Goal: Task Accomplishment & Management: Manage account settings

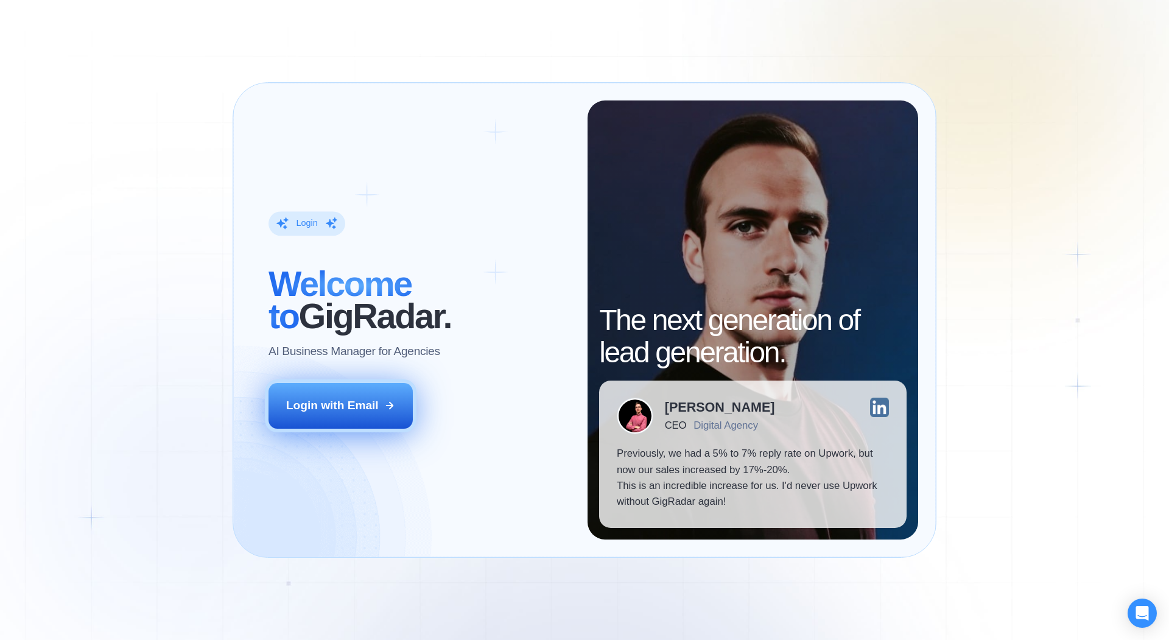
click at [346, 402] on div "Login with Email" at bounding box center [332, 406] width 93 height 16
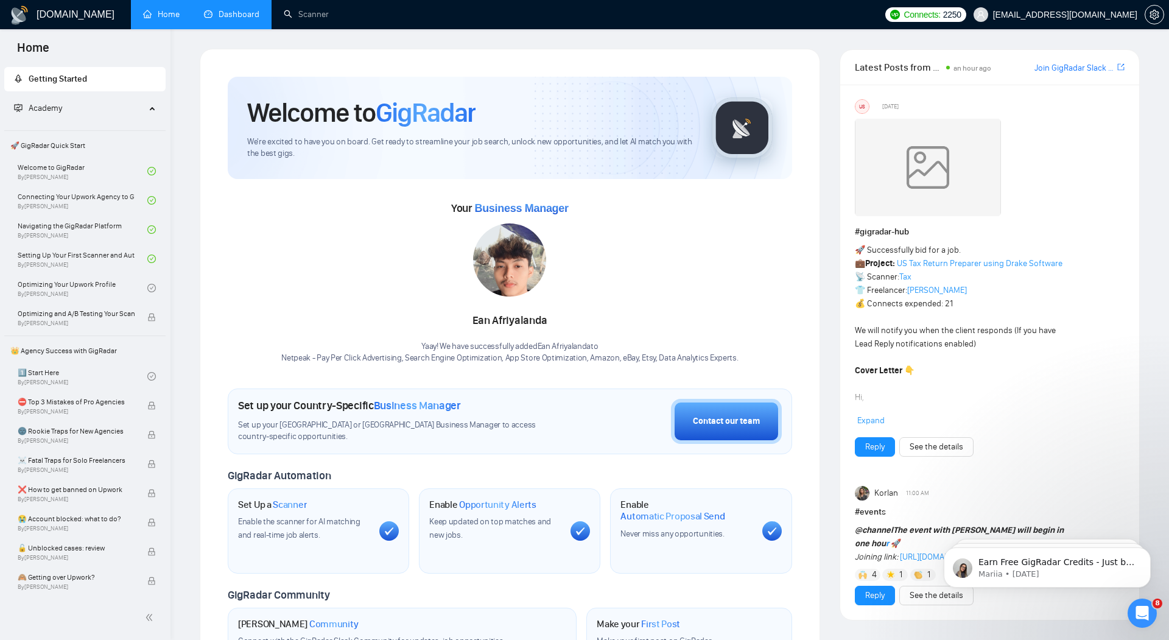
click at [238, 16] on link "Dashboard" at bounding box center [231, 14] width 55 height 10
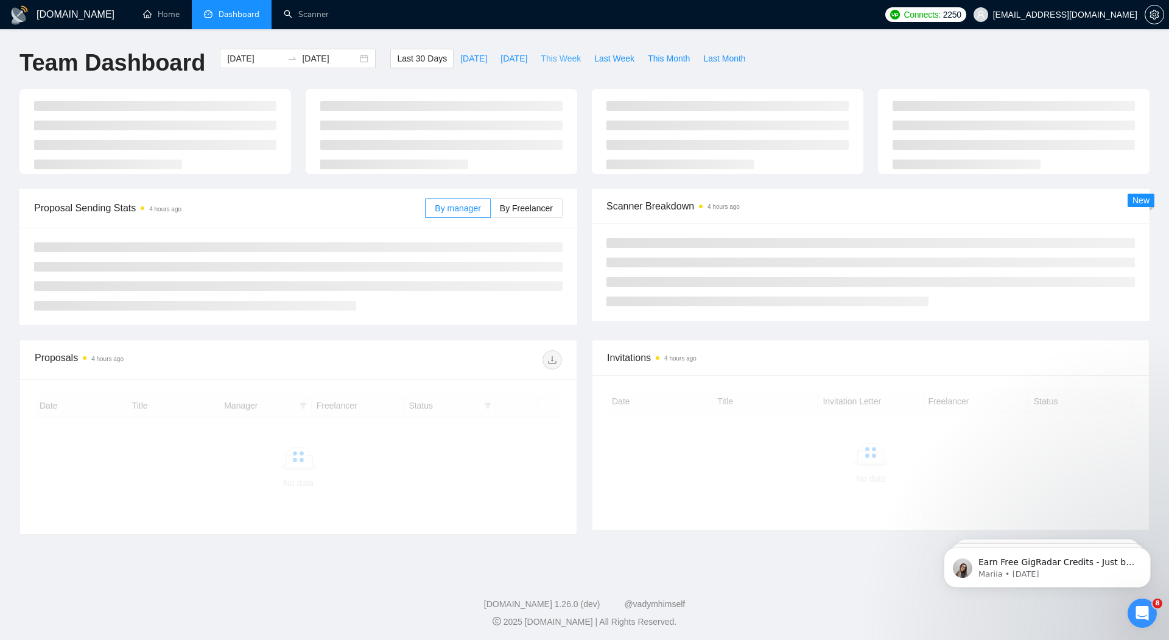
click at [565, 56] on span "This Week" at bounding box center [561, 58] width 40 height 13
type input "2025-09-08"
type input "2025-09-14"
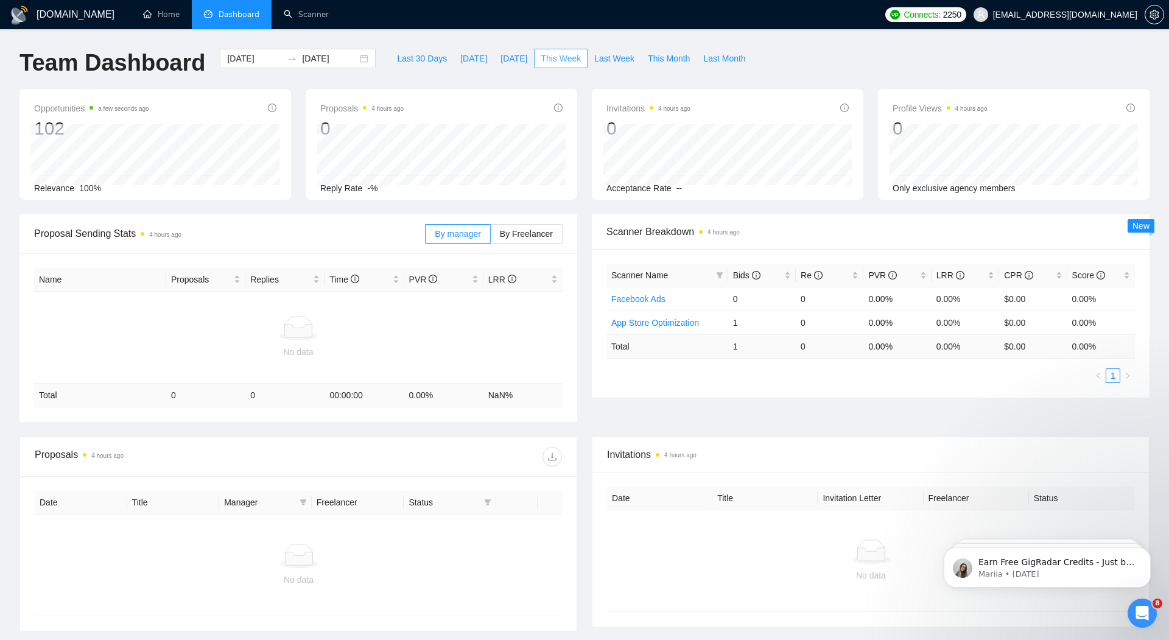
click at [557, 63] on span "This Week" at bounding box center [561, 58] width 40 height 13
click at [658, 62] on span "This Month" at bounding box center [669, 58] width 42 height 13
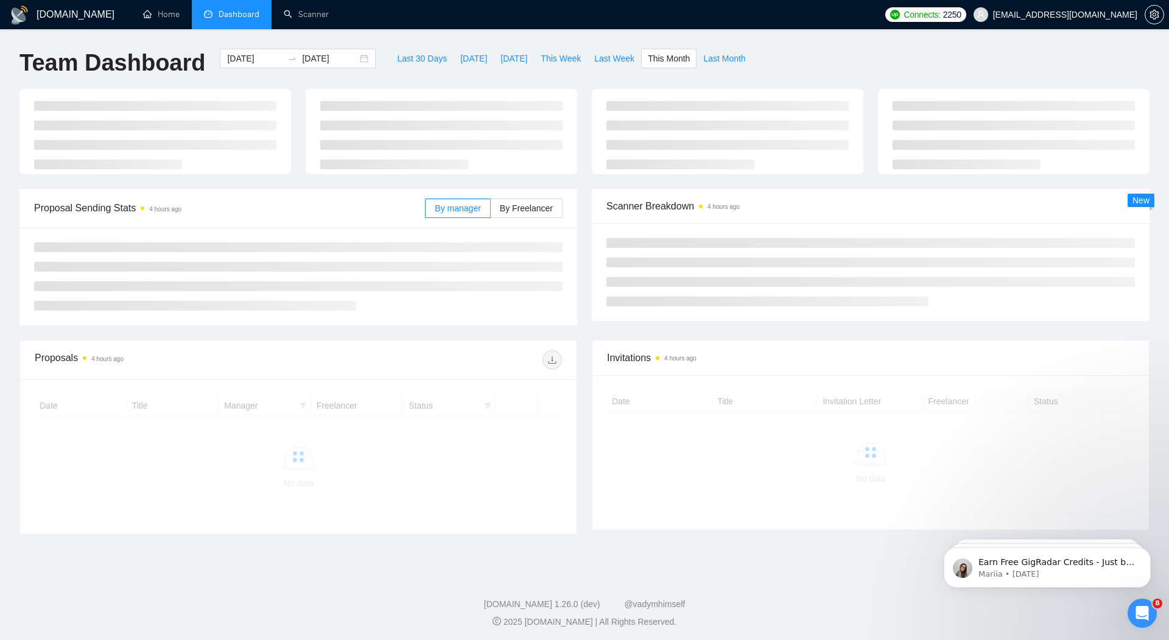
type input "2025-09-01"
type input "2025-09-30"
